Goal: Navigation & Orientation: Find specific page/section

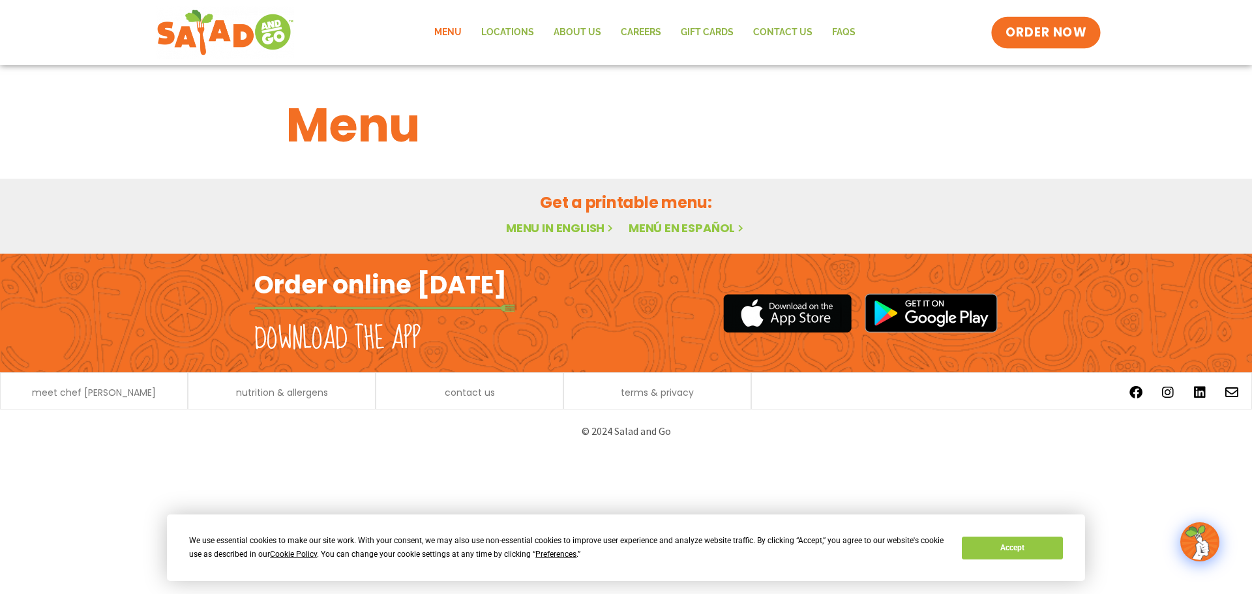
click at [1054, 35] on span "ORDER NOW" at bounding box center [1046, 32] width 81 height 17
click at [558, 228] on link "Menu in English" at bounding box center [561, 228] width 110 height 16
click at [1019, 543] on button "Accept" at bounding box center [1012, 548] width 100 height 23
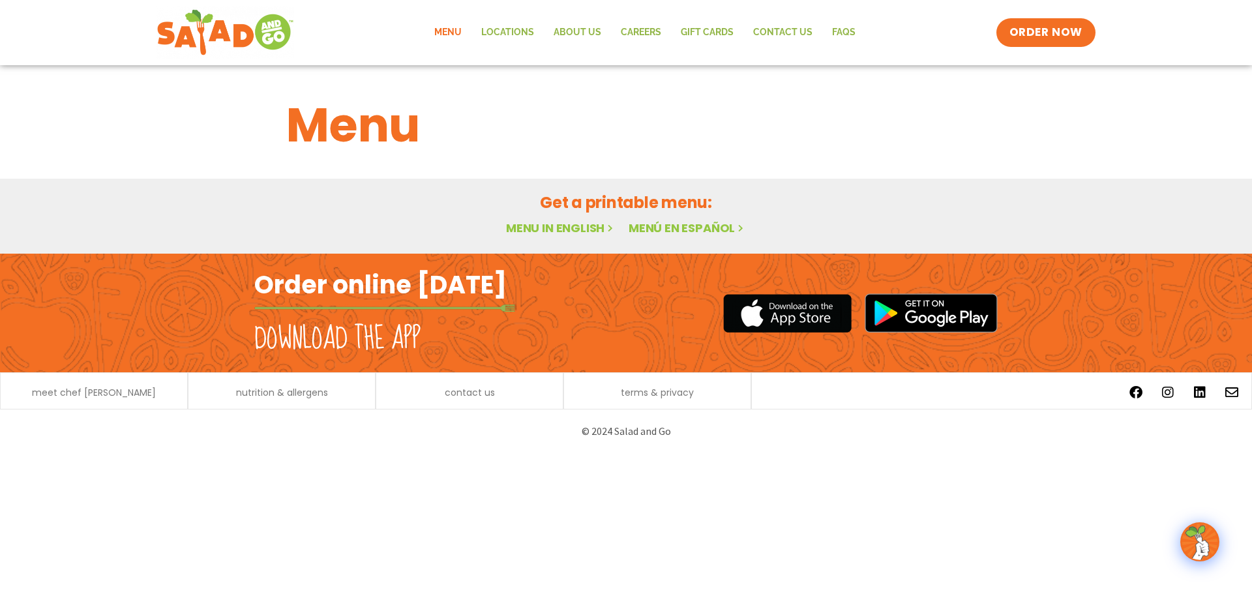
click at [670, 230] on link "Menú en español" at bounding box center [687, 228] width 117 height 16
click at [483, 404] on div "contact us" at bounding box center [470, 390] width 188 height 37
click at [474, 390] on span "contact us" at bounding box center [470, 392] width 50 height 9
click at [363, 123] on h1 "Menu" at bounding box center [626, 125] width 680 height 70
click at [517, 29] on link "Locations" at bounding box center [508, 33] width 72 height 30
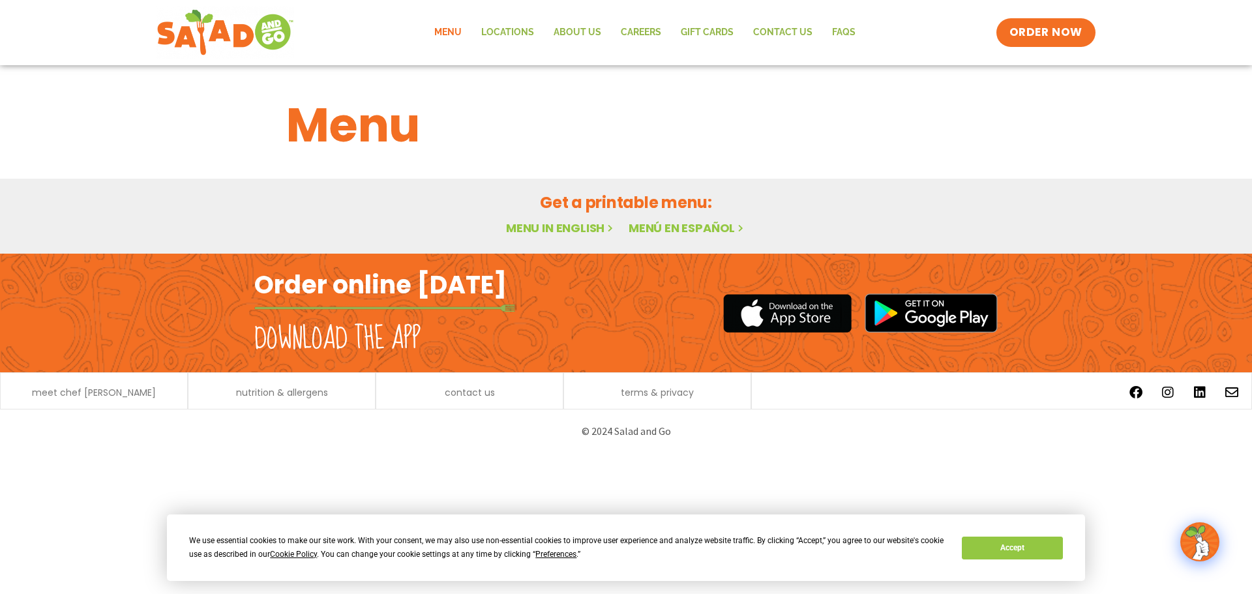
click at [548, 229] on link "Menu in English" at bounding box center [561, 228] width 110 height 16
click at [1007, 545] on button "Accept" at bounding box center [1012, 548] width 100 height 23
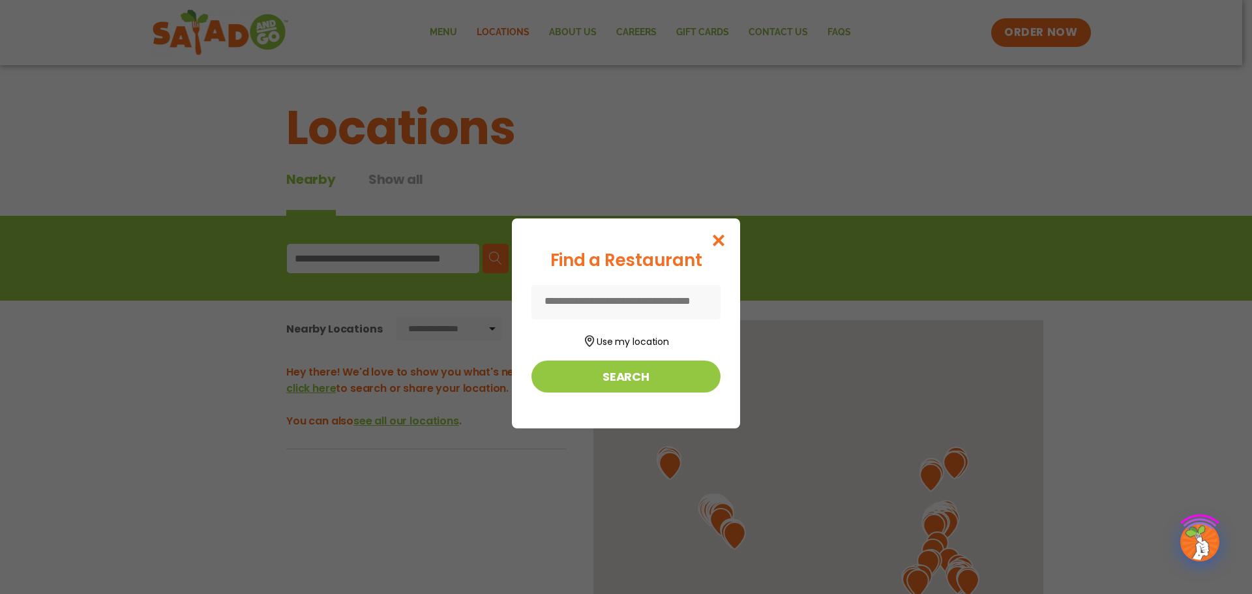
click at [448, 27] on div "Find a Restaurant Use my location Search" at bounding box center [626, 297] width 1252 height 594
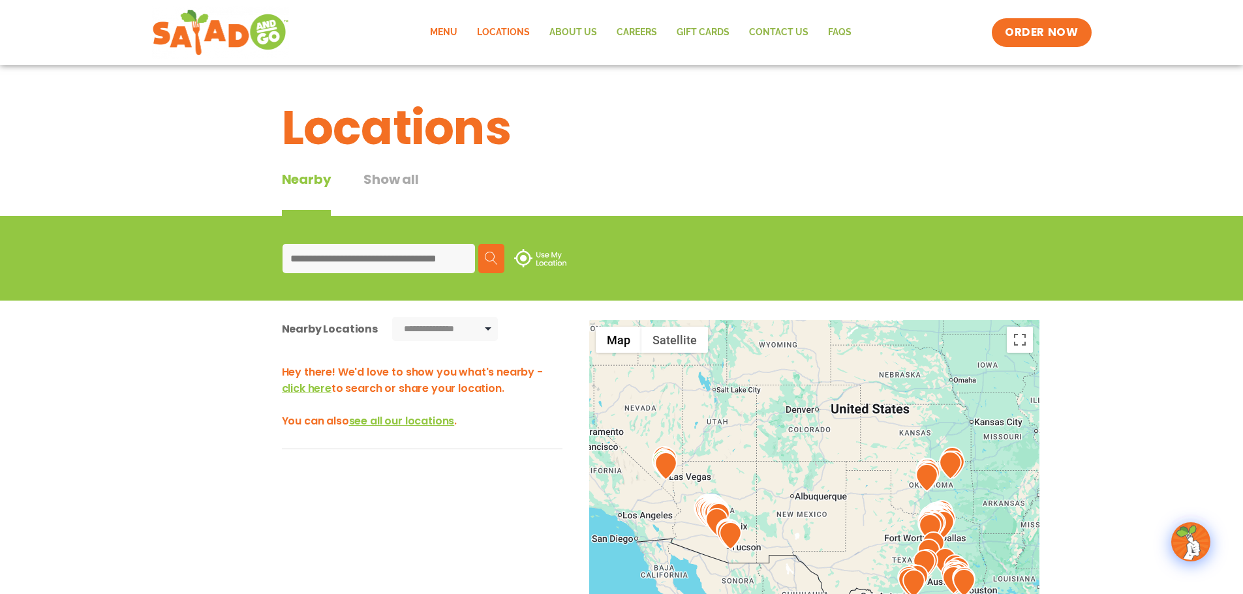
click at [452, 33] on link "Menu" at bounding box center [443, 33] width 47 height 30
